Goal: Task Accomplishment & Management: Complete application form

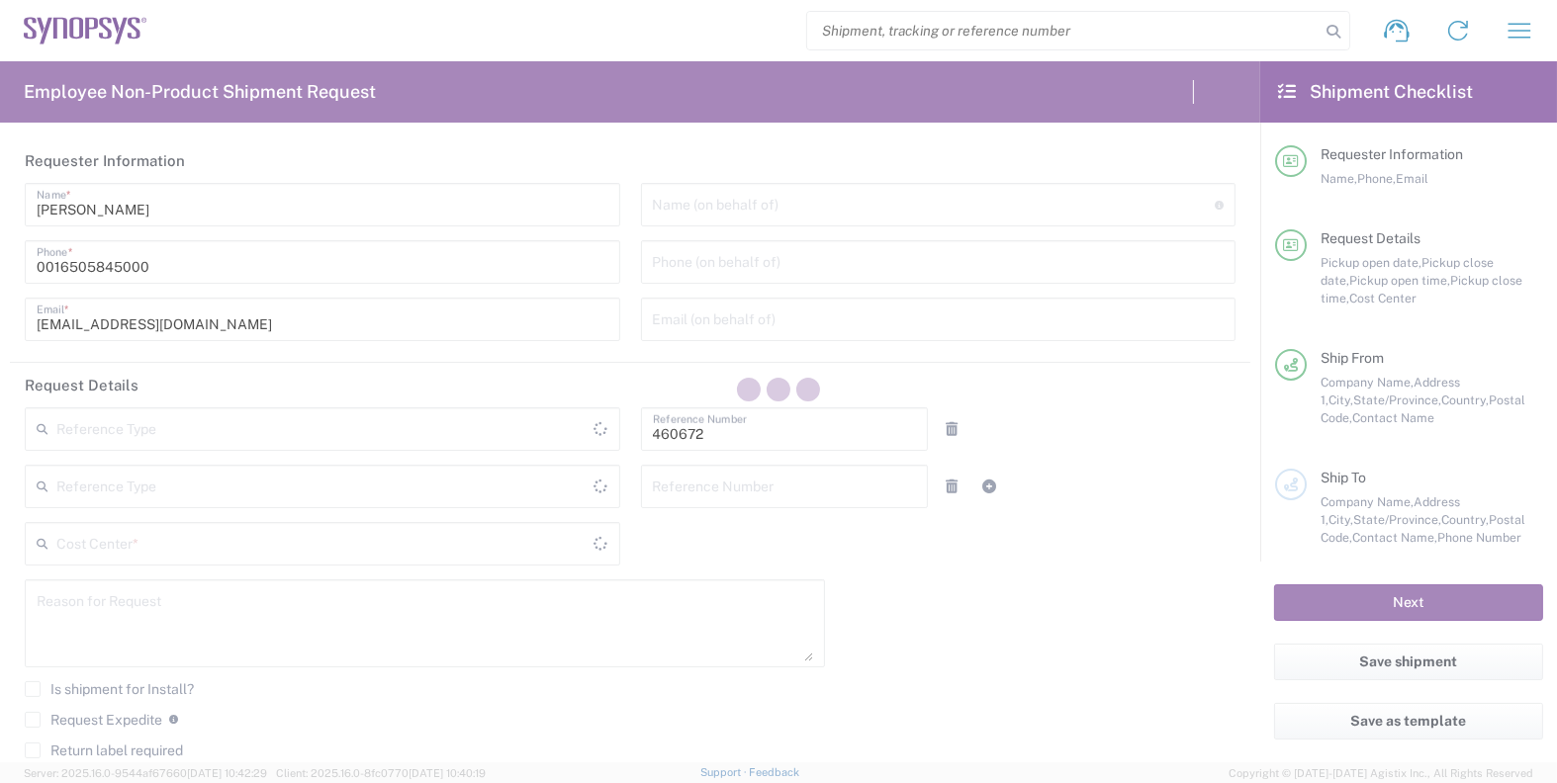
type input "Department"
type input "US01, FIN, Distri 460672"
type input "[US_STATE]"
type input "United States"
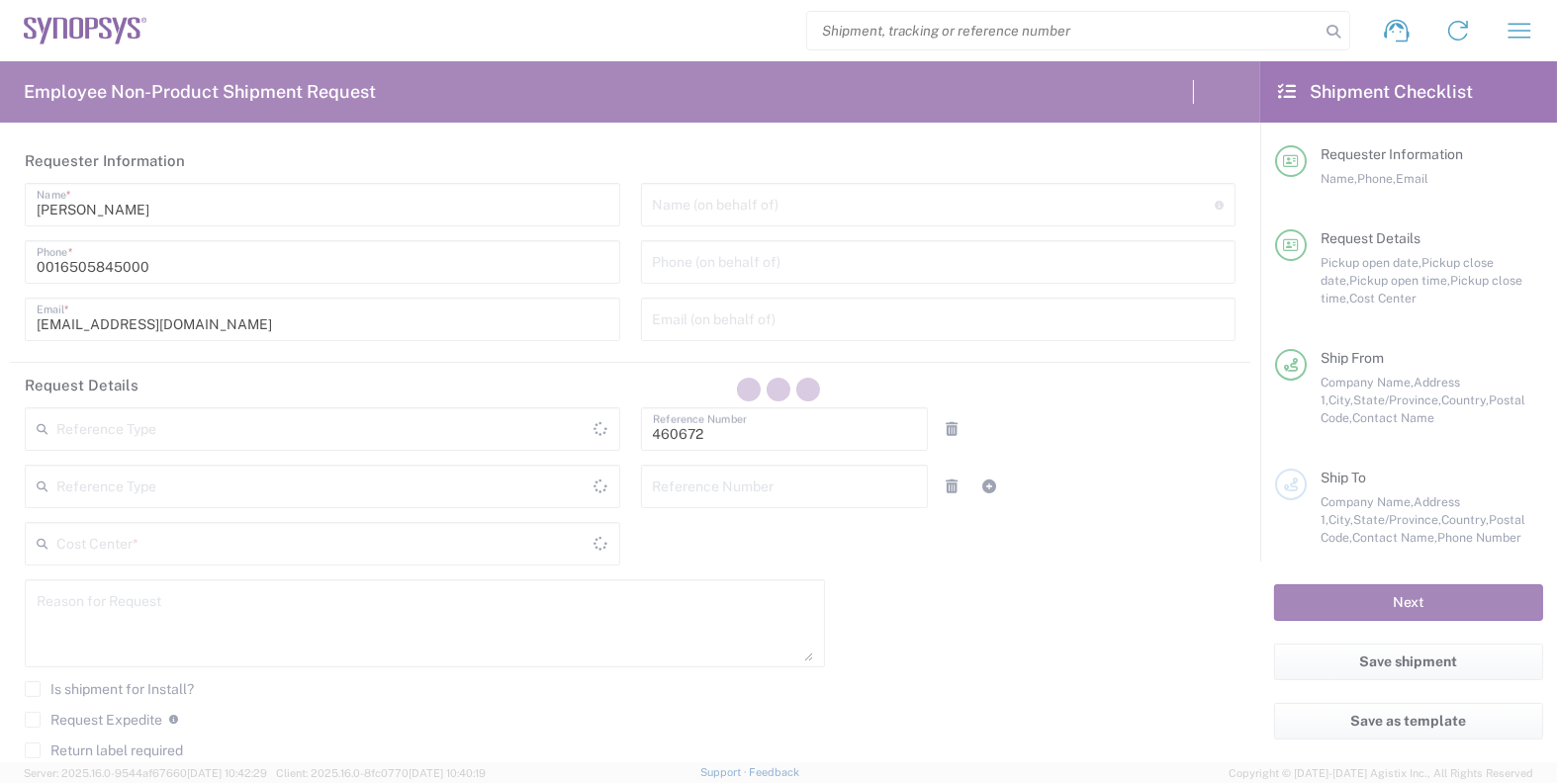
type input "Delivered at Place"
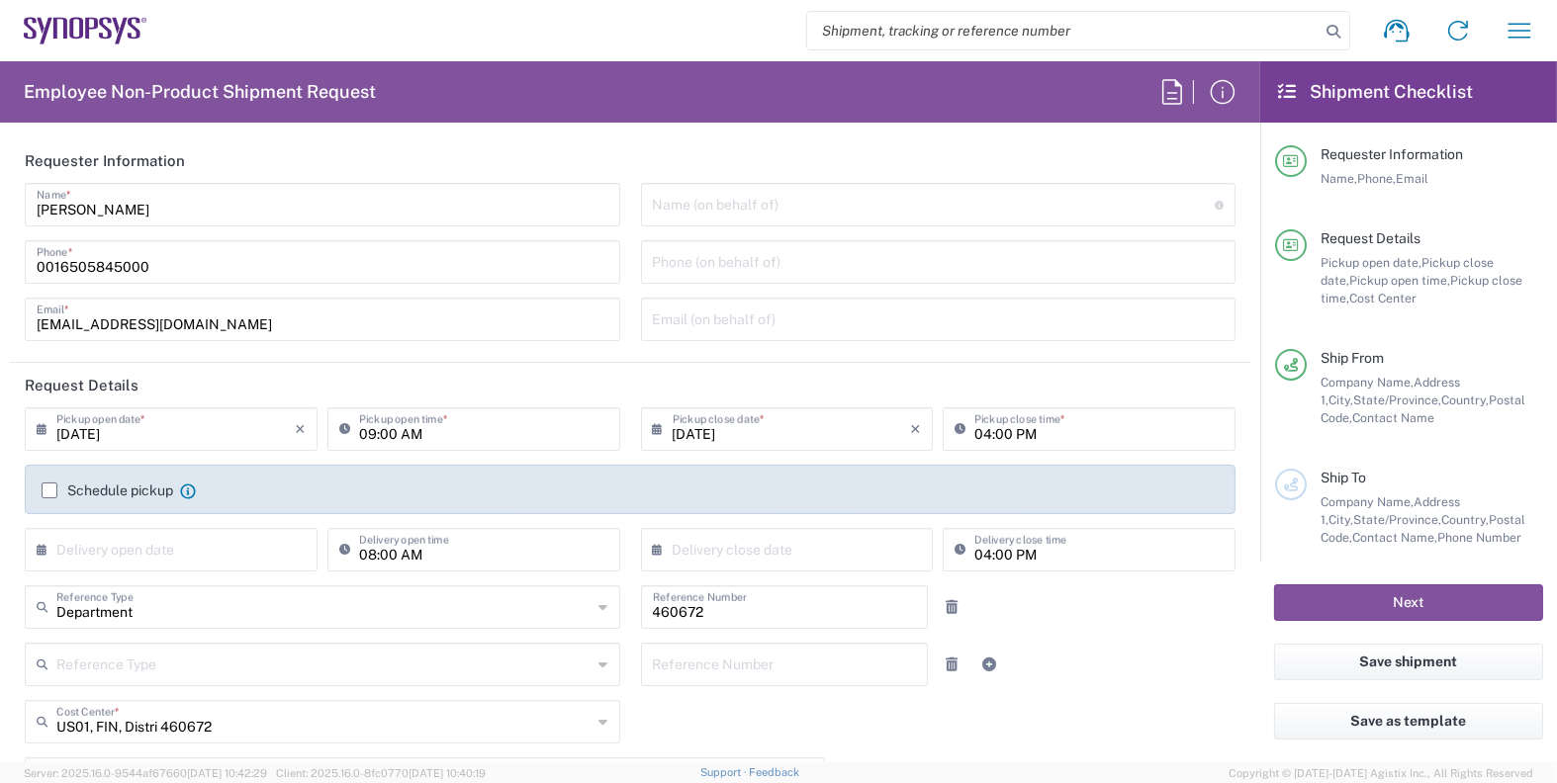
type input "Headquarters USSV"
